Goal: Share content: Share content

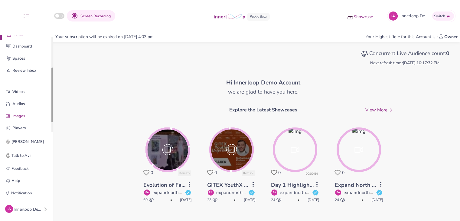
scroll to position [54, 0]
drag, startPoint x: 52, startPoint y: 78, endPoint x: 49, endPoint y: 109, distance: 31.0
click at [49, 109] on div "Quick Upload Video Messaging Voice Note Home Dashboard Spaces Review Inbox Vide…" at bounding box center [26, 83] width 53 height 97
click at [30, 91] on p "Videos" at bounding box center [30, 89] width 37 height 6
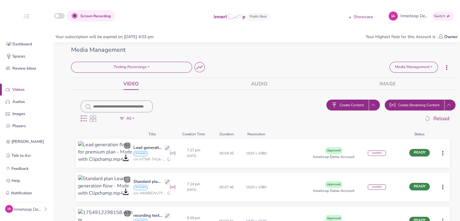
click at [348, 99] on button "Create Content" at bounding box center [347, 104] width 42 height 11
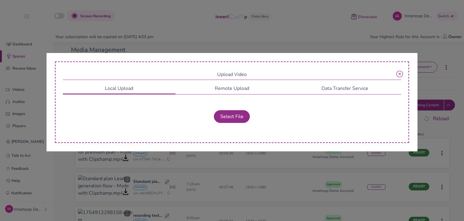
click at [401, 71] on icon at bounding box center [400, 73] width 7 height 7
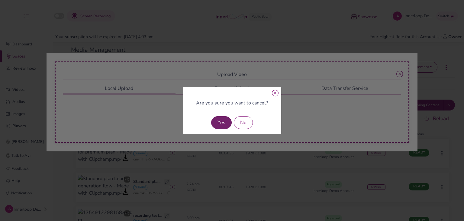
click at [229, 122] on button "Yes" at bounding box center [221, 122] width 21 height 13
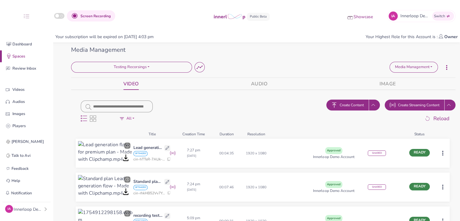
click at [340, 103] on span "Create Content" at bounding box center [352, 104] width 24 height 5
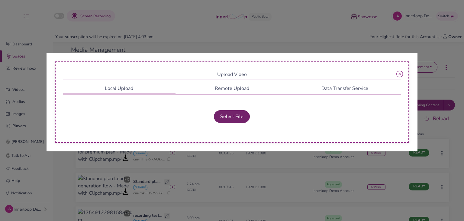
click at [234, 115] on button "Select File" at bounding box center [232, 116] width 36 height 13
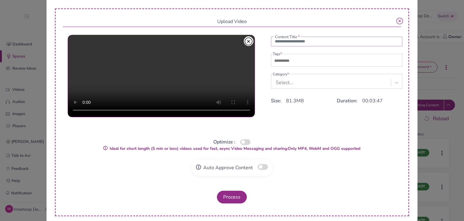
click at [307, 41] on input "text" at bounding box center [337, 42] width 132 height 10
type input "**********"
click at [306, 62] on input "text" at bounding box center [294, 60] width 42 height 7
type input "***"
click at [296, 82] on div "Select..." at bounding box center [332, 82] width 119 height 11
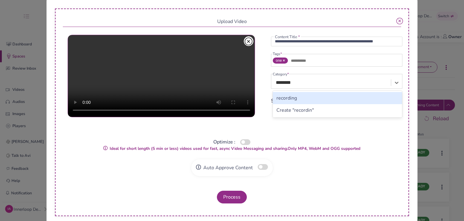
type input "*********"
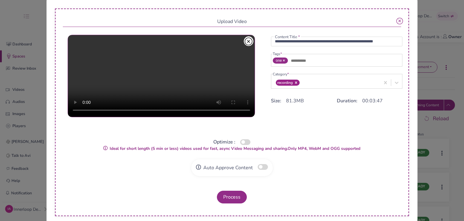
click at [241, 144] on button "button" at bounding box center [245, 142] width 10 height 6
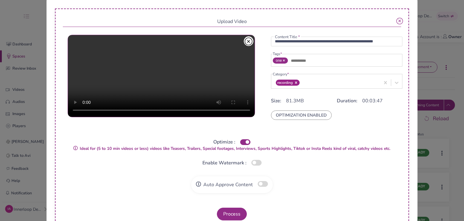
click at [262, 182] on button "button" at bounding box center [263, 184] width 10 height 6
click at [236, 211] on button "Process" at bounding box center [232, 213] width 30 height 13
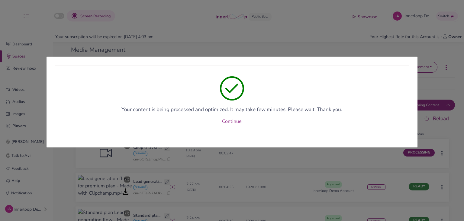
click at [240, 115] on div "Your content is being processed and optimized. It may take few minutes. Please …" at bounding box center [232, 97] width 355 height 65
drag, startPoint x: 236, startPoint y: 126, endPoint x: 236, endPoint y: 117, distance: 8.5
click at [236, 125] on div "Your content is being processed and optimized. It may take few minutes. Please …" at bounding box center [232, 97] width 355 height 65
click at [236, 118] on link "Continue" at bounding box center [232, 121] width 20 height 7
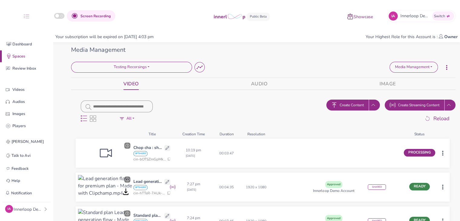
click at [435, 108] on button "Create Streaming Content" at bounding box center [415, 104] width 60 height 11
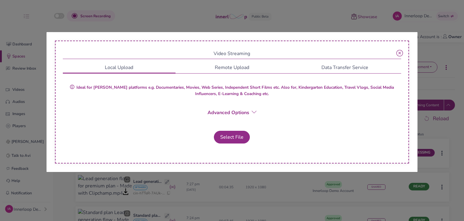
click at [402, 116] on div "Advanced Options" at bounding box center [232, 114] width 339 height 10
click at [400, 51] on icon at bounding box center [400, 53] width 7 height 7
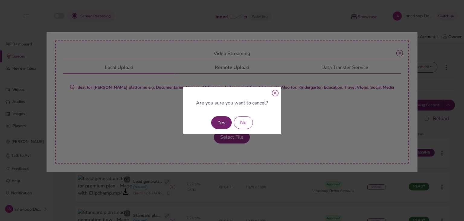
click at [227, 126] on button "Yes" at bounding box center [221, 122] width 21 height 13
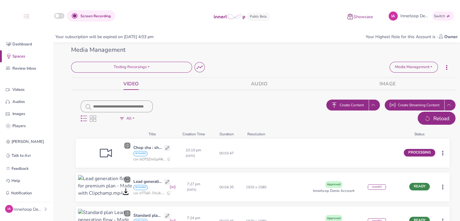
click at [425, 119] on icon "button" at bounding box center [427, 119] width 7 height 8
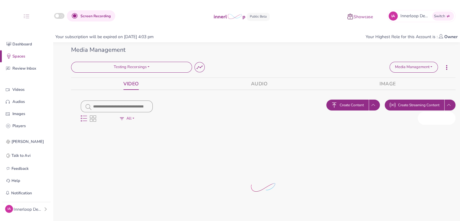
click at [425, 119] on icon "button" at bounding box center [427, 119] width 7 height 8
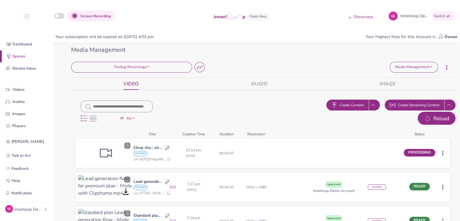
click at [420, 118] on button "Reload" at bounding box center [437, 118] width 38 height 13
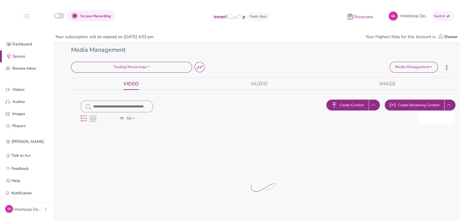
click at [420, 118] on button "Reload" at bounding box center [437, 118] width 38 height 13
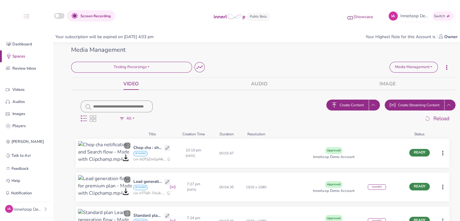
click at [442, 155] on html "Screen Recording Showcase IA Innerloop Demo Account 's Innerloop Account Switch…" at bounding box center [230, 110] width 460 height 221
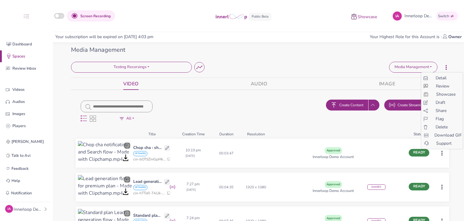
click at [438, 111] on span "Share" at bounding box center [441, 110] width 11 height 6
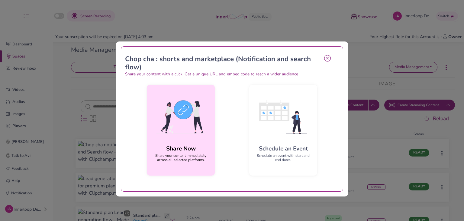
click at [192, 116] on img at bounding box center [181, 117] width 58 height 54
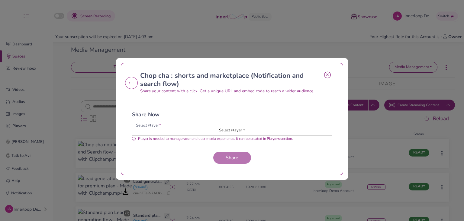
click at [219, 129] on span "Select Player" at bounding box center [230, 129] width 23 height 5
click at [194, 141] on button "My-Player-3264" at bounding box center [232, 141] width 199 height 11
click at [229, 158] on span "Share" at bounding box center [232, 157] width 18 height 7
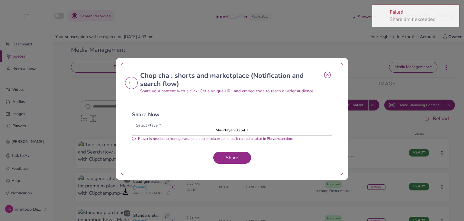
click at [325, 74] on icon at bounding box center [327, 74] width 7 height 7
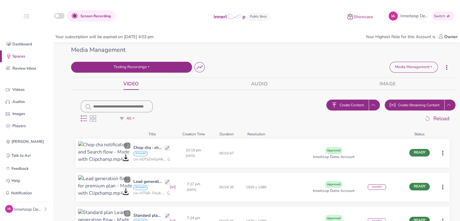
click at [153, 65] on button "Testing Recorsings" at bounding box center [131, 67] width 121 height 11
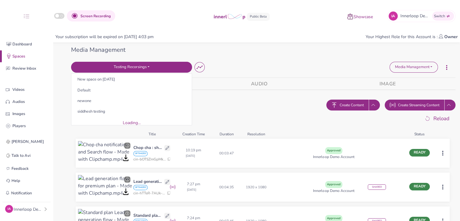
scroll to position [24, 0]
click at [129, 108] on button "siddhesh testing" at bounding box center [131, 107] width 120 height 11
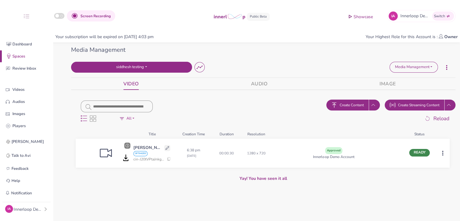
click at [139, 64] on button "siddhesh testing" at bounding box center [131, 67] width 121 height 11
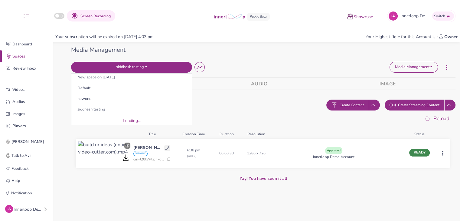
scroll to position [24, 0]
click at [95, 76] on button "New space on [DATE]" at bounding box center [131, 75] width 120 height 11
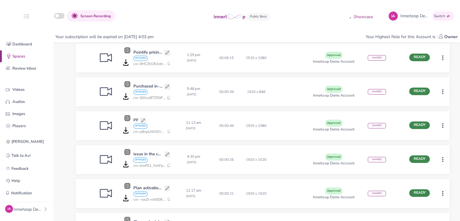
scroll to position [336, 0]
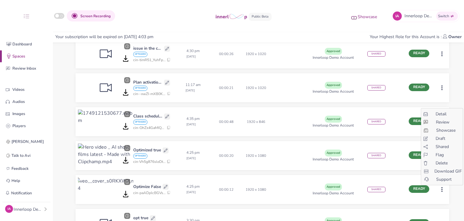
click at [445, 147] on span "Shared" at bounding box center [442, 146] width 13 height 6
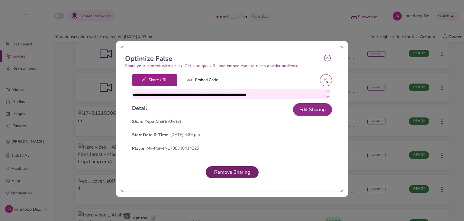
click at [246, 169] on span "Remove Sharing" at bounding box center [232, 172] width 41 height 7
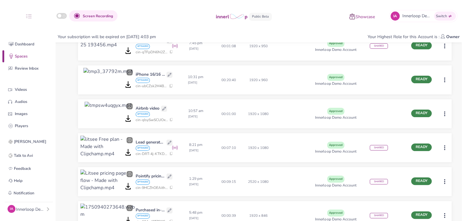
scroll to position [0, 0]
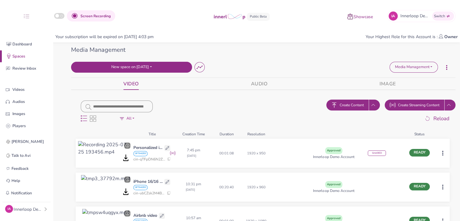
click at [158, 69] on button "New space on [DATE]" at bounding box center [131, 67] width 121 height 11
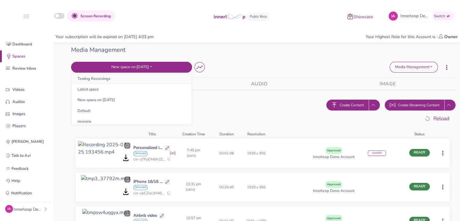
click at [147, 77] on button "Testing Recorsings" at bounding box center [131, 78] width 120 height 11
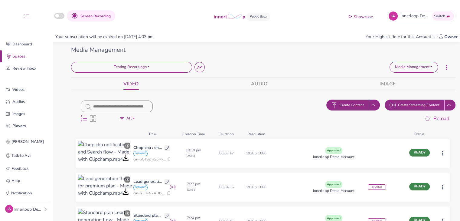
click at [441, 154] on html "Screen Recording Showcase IA Innerloop Demo Account 's Innerloop Account Switch…" at bounding box center [230, 110] width 460 height 221
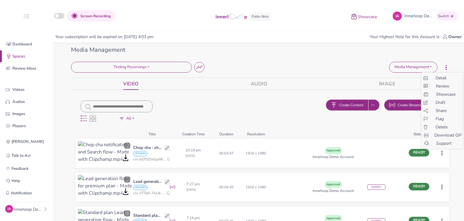
click at [442, 111] on span "Share" at bounding box center [441, 110] width 11 height 6
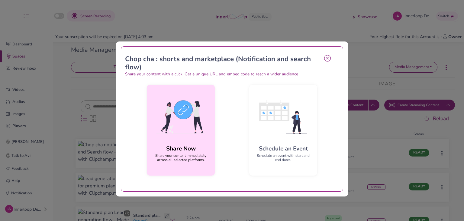
click at [176, 124] on img at bounding box center [181, 117] width 58 height 54
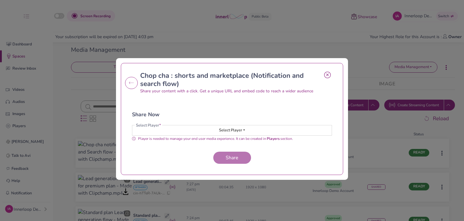
click at [202, 130] on button "Select Player" at bounding box center [232, 130] width 200 height 10
click at [204, 141] on button "My-Player-3264" at bounding box center [232, 141] width 199 height 11
click at [219, 159] on button "Share" at bounding box center [232, 158] width 38 height 12
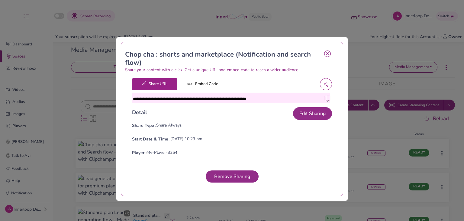
click at [325, 95] on img at bounding box center [328, 98] width 6 height 6
